Goal: Task Accomplishment & Management: Use online tool/utility

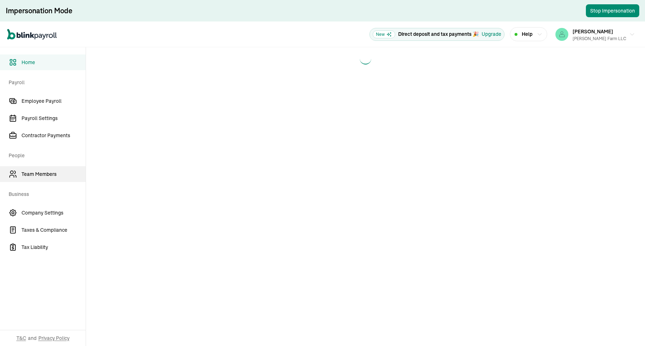
click at [40, 176] on span "Team Members" at bounding box center [53, 174] width 64 height 8
click at [47, 104] on span "Employee Payroll" at bounding box center [53, 101] width 64 height 8
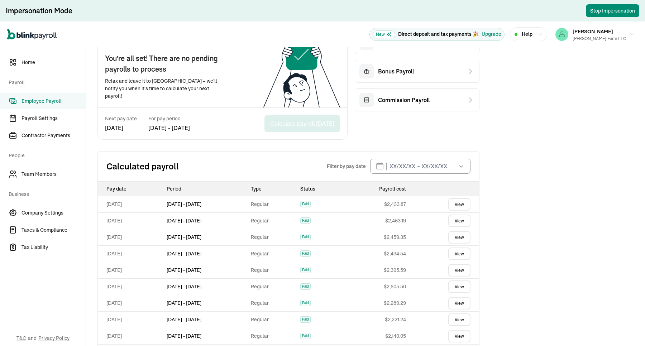
scroll to position [152, 0]
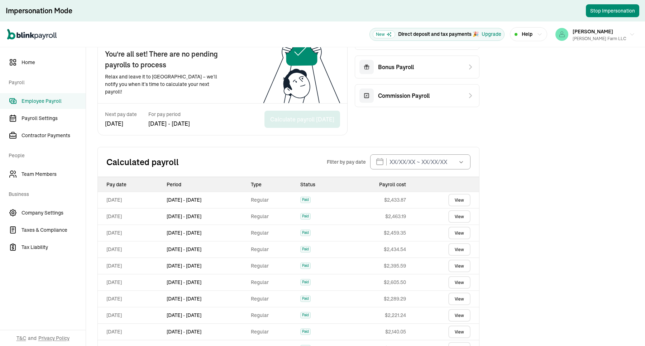
drag, startPoint x: 235, startPoint y: 214, endPoint x: 171, endPoint y: 216, distance: 63.8
click at [171, 216] on tr "[DATE] Sep 27 - [DATE] Regular Paid $ 2,463.19 View" at bounding box center [288, 216] width 381 height 16
copy tr "[DATE] - [DATE]"
